Goal: Navigation & Orientation: Find specific page/section

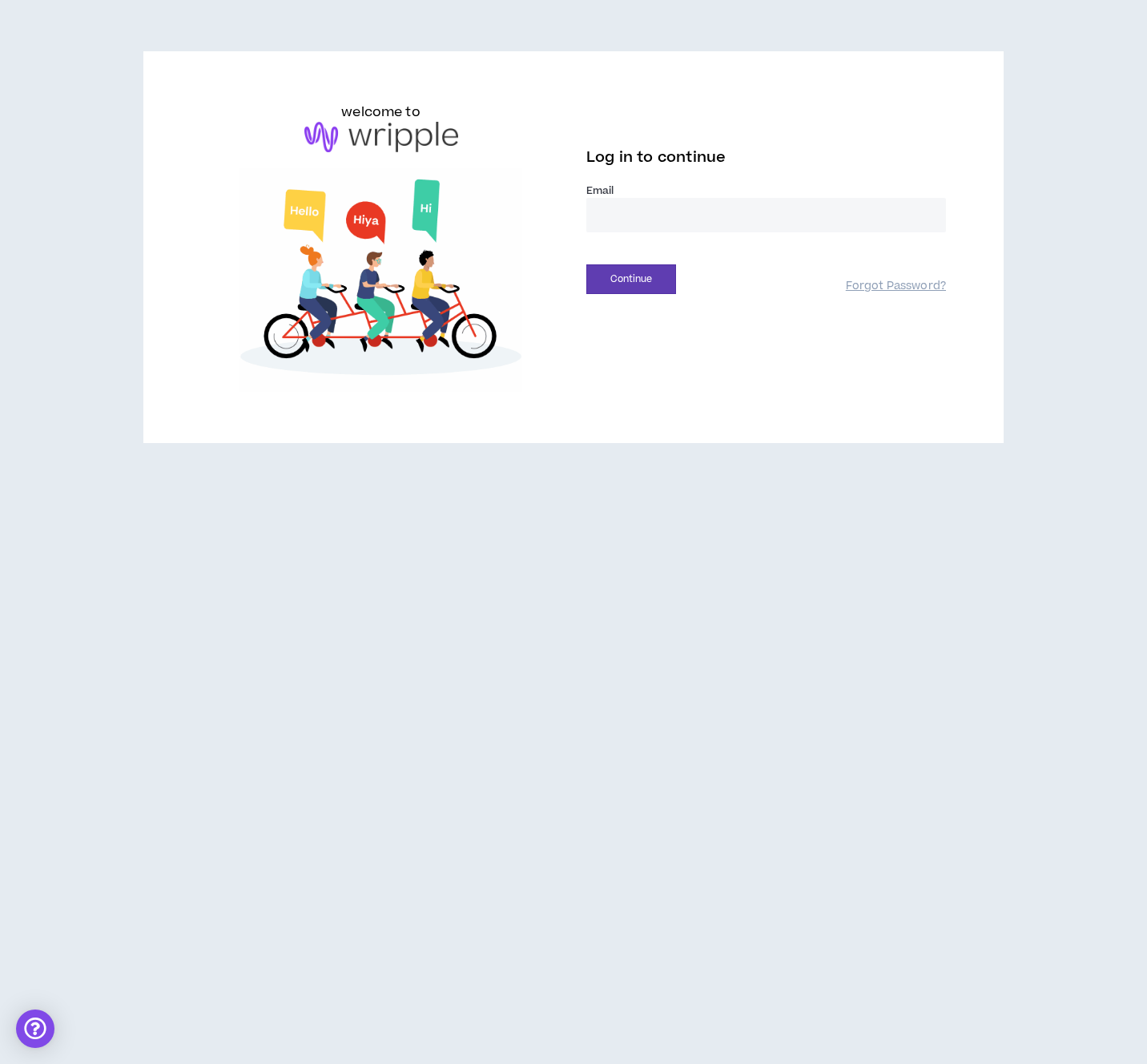
click at [666, 202] on input "email" at bounding box center [766, 215] width 359 height 35
type input "**********"
click at [635, 280] on button "Continue" at bounding box center [631, 279] width 90 height 30
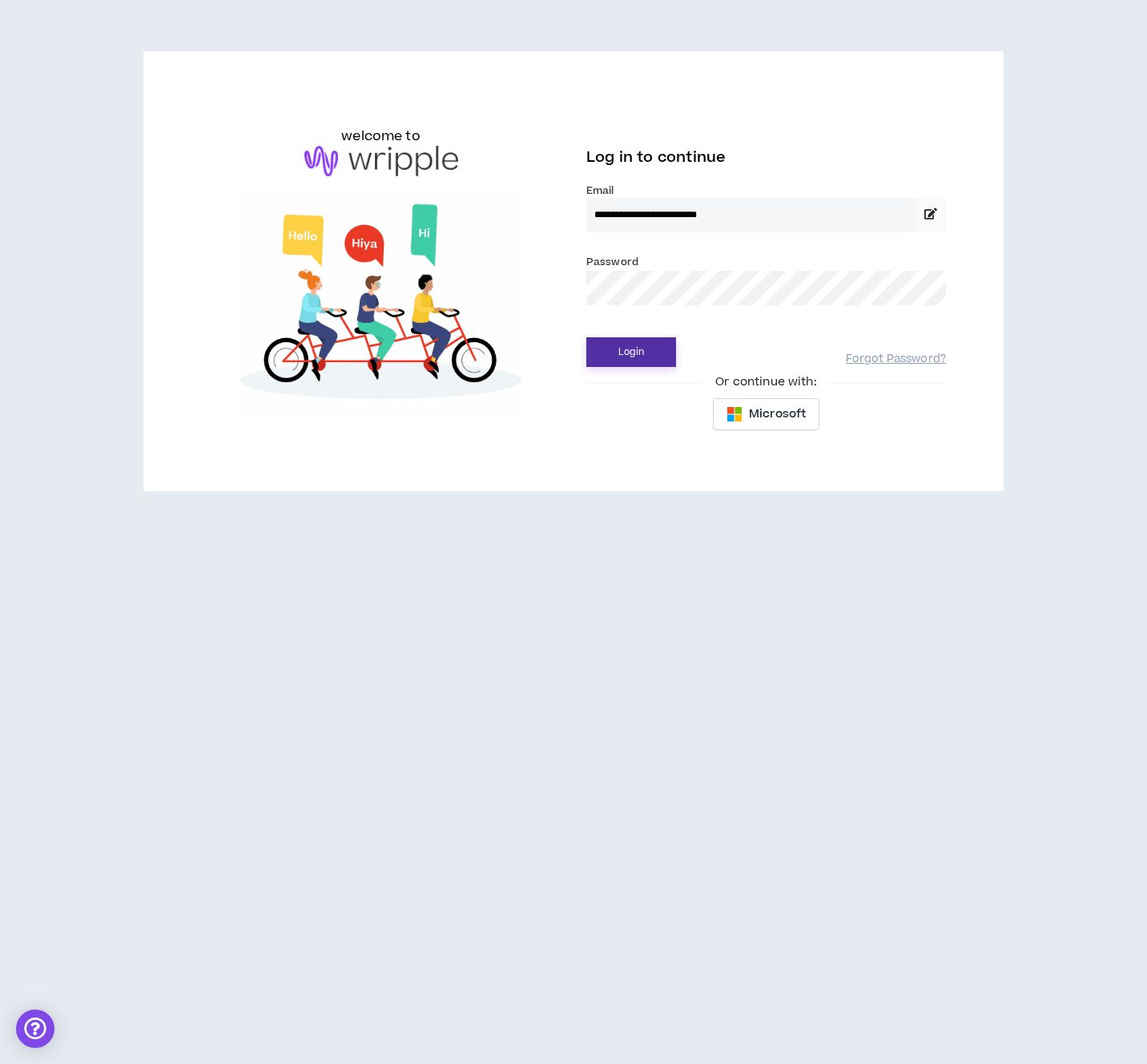
click at [616, 344] on button "Login" at bounding box center [631, 352] width 90 height 30
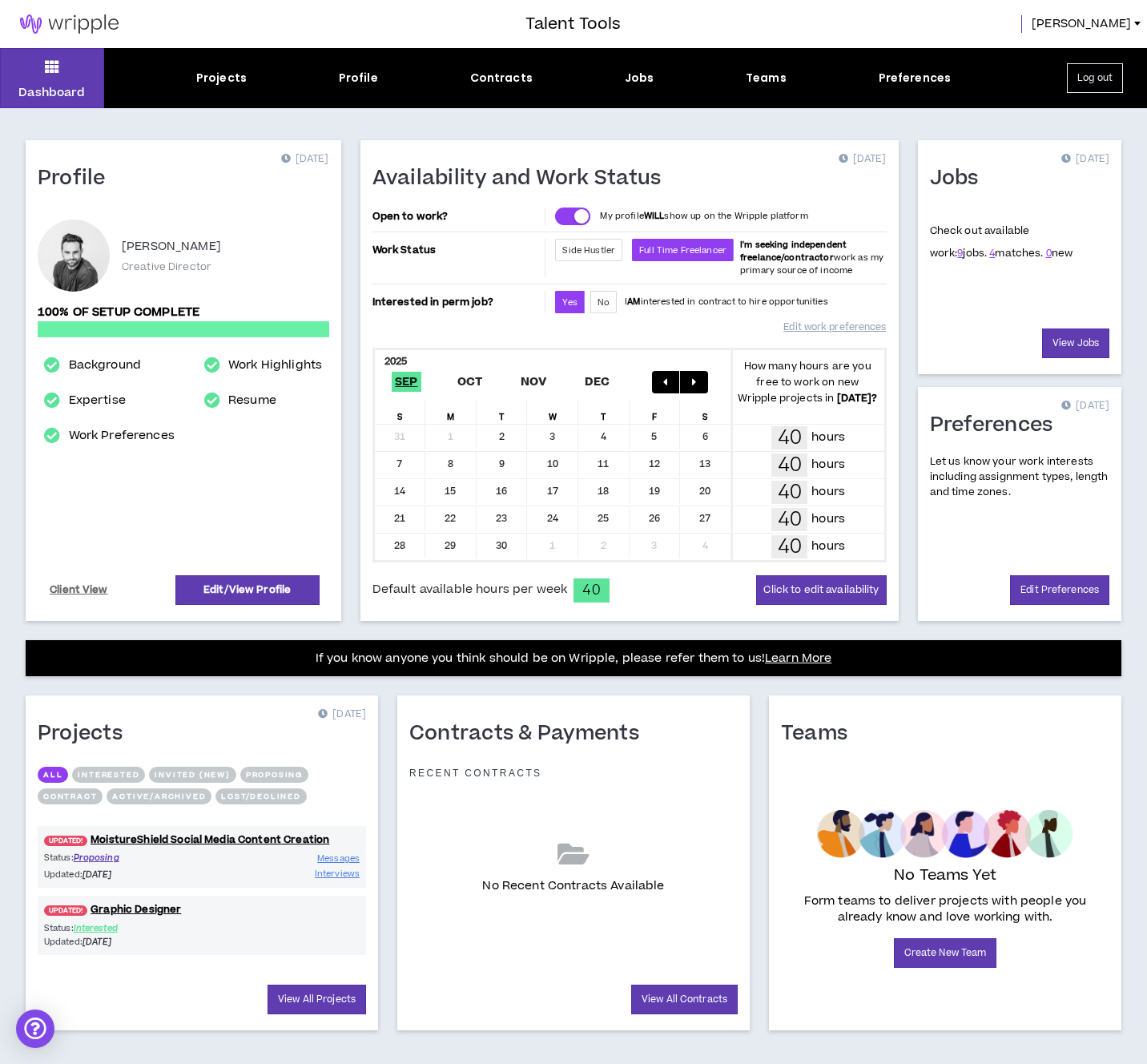
click at [161, 860] on p "Status: Proposing" at bounding box center [123, 857] width 158 height 14
click at [193, 845] on link "UPDATED! MoistureShield Social Media Content Creation" at bounding box center [201, 840] width 329 height 15
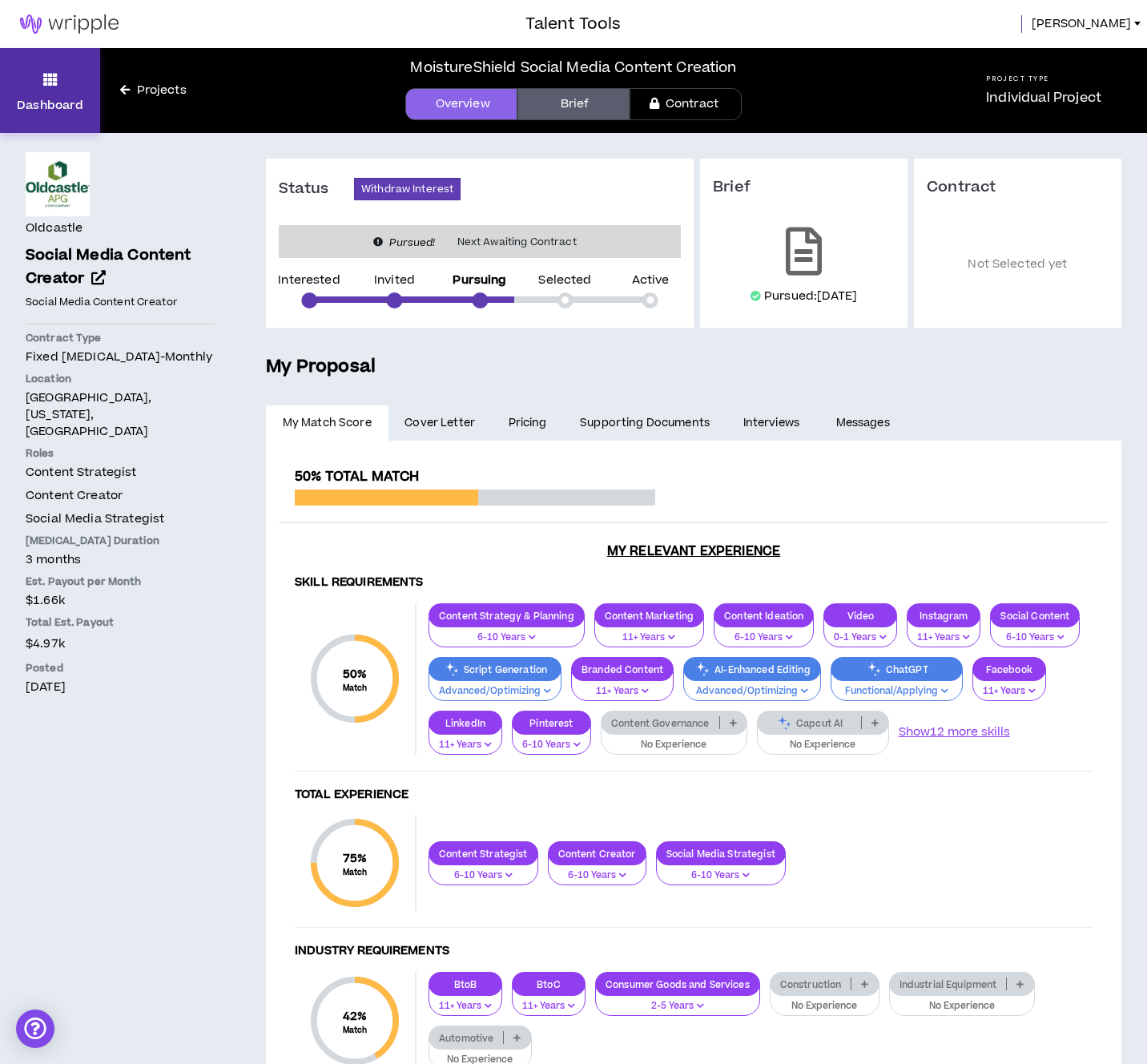
click at [48, 74] on icon at bounding box center [50, 79] width 14 height 22
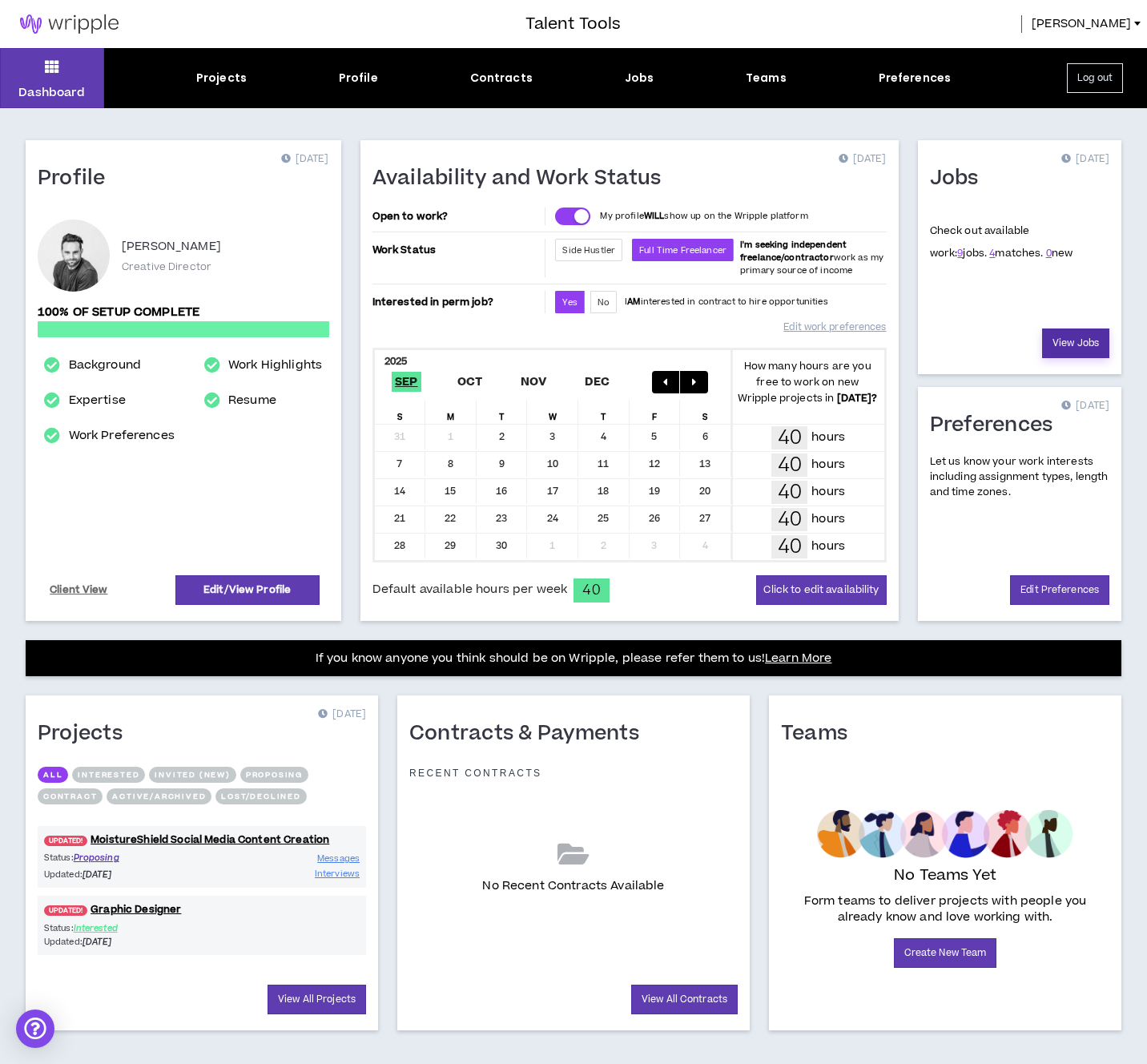
click at [1081, 337] on link "View Jobs" at bounding box center [1076, 343] width 67 height 30
